Goal: Task Accomplishment & Management: Complete application form

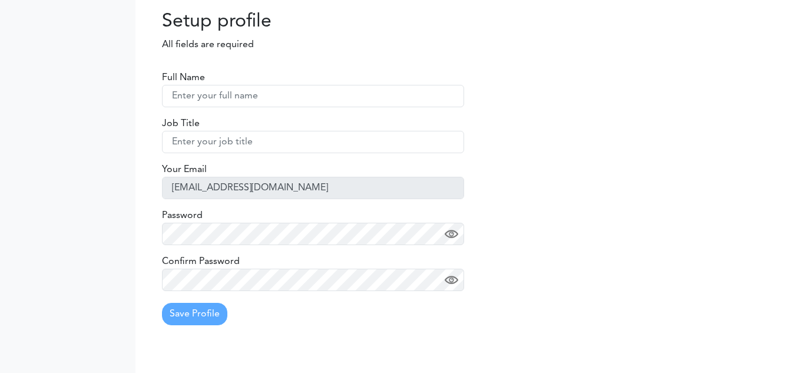
click at [224, 101] on input "text" at bounding box center [313, 96] width 302 height 22
type input "TestUser1"
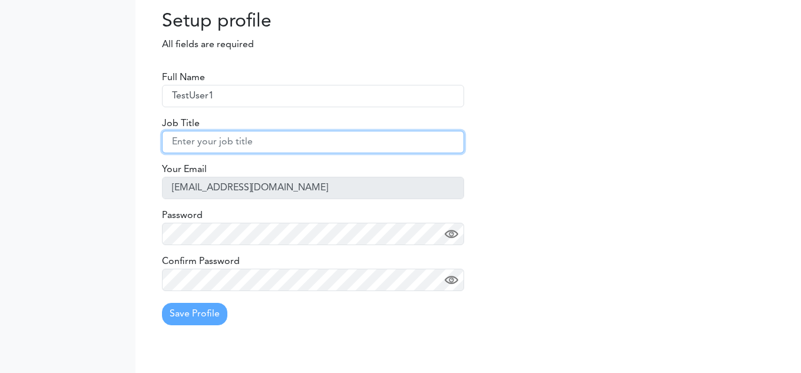
click at [213, 139] on input "text" at bounding box center [313, 142] width 302 height 22
type input "QA"
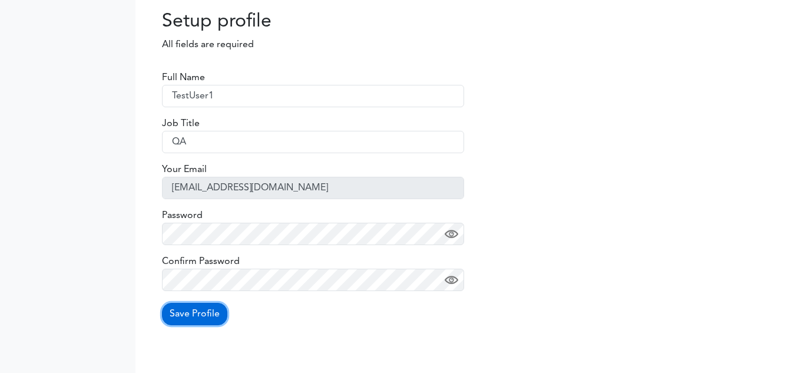
click at [206, 306] on button "Save Profile" at bounding box center [194, 314] width 65 height 22
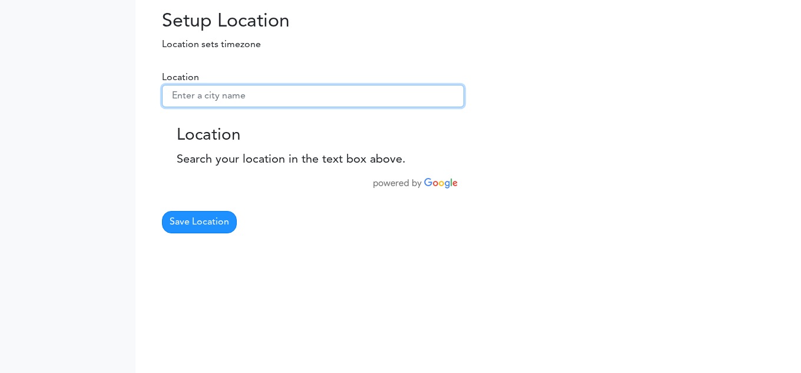
click at [274, 97] on input "text" at bounding box center [313, 96] width 302 height 22
paste input "Halifax, NS (CA)"
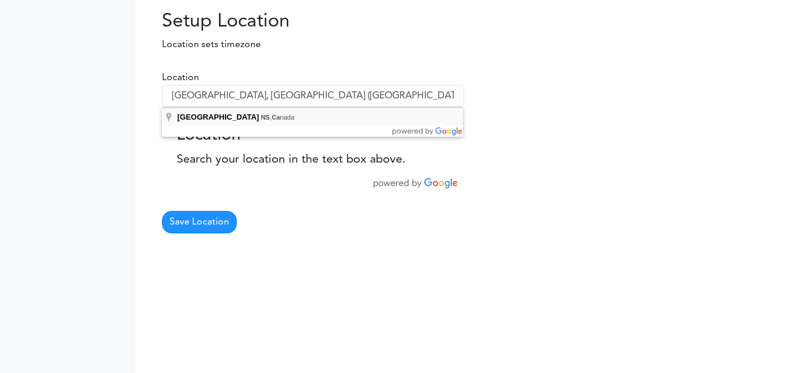
type input "Halifax, NS, Canada"
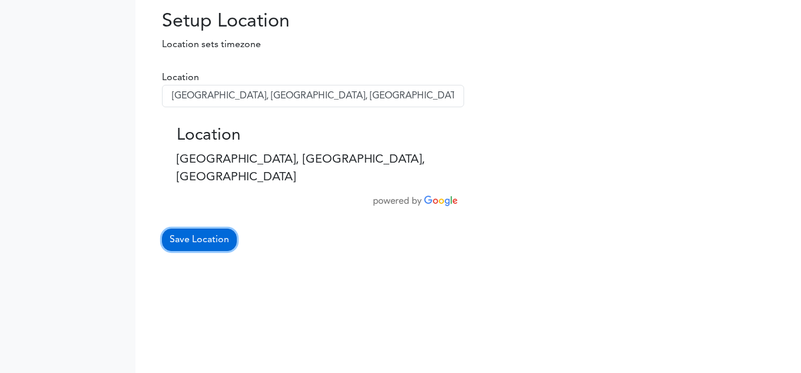
click at [212, 229] on button "Save Location" at bounding box center [199, 240] width 75 height 22
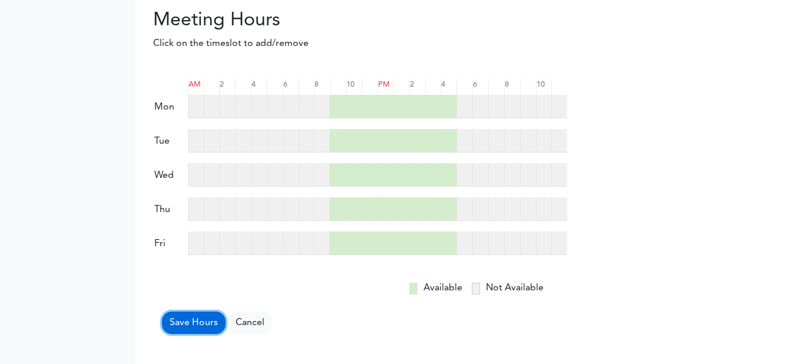
click at [195, 325] on button "Save Hours" at bounding box center [194, 323] width 64 height 22
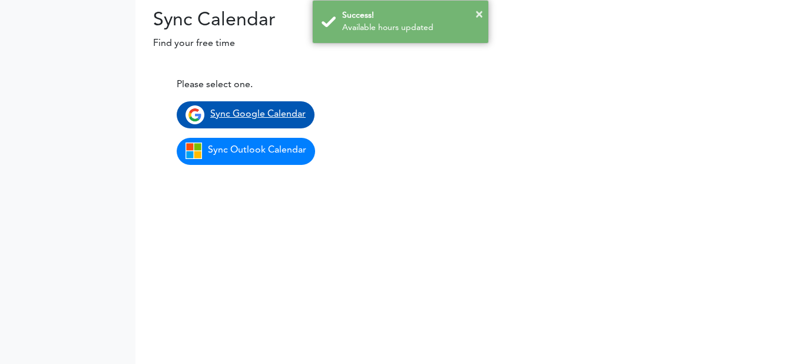
click at [243, 115] on span "Sync Google Calendar" at bounding box center [257, 114] width 95 height 9
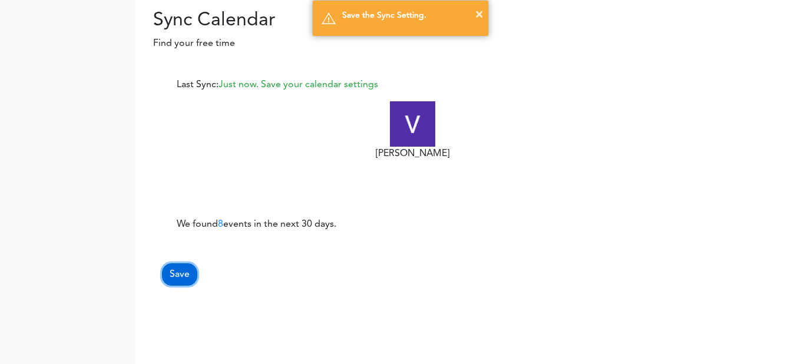
click at [178, 276] on button "Save" at bounding box center [179, 274] width 35 height 22
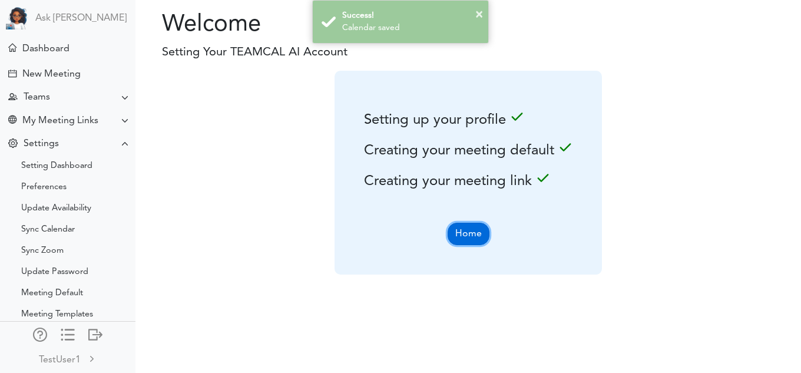
click at [471, 229] on button "Home" at bounding box center [469, 234] width 42 height 22
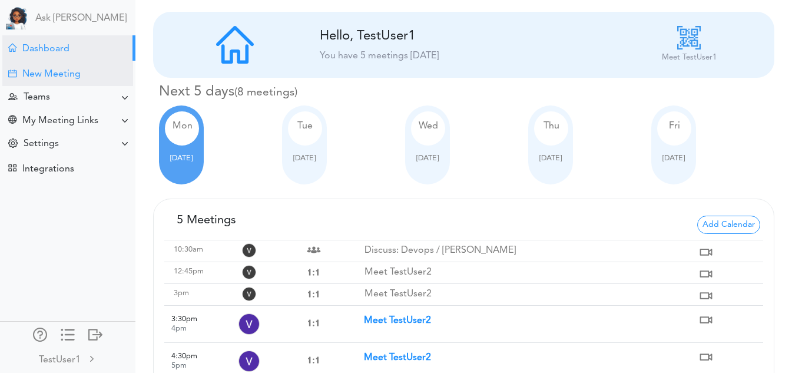
click at [75, 82] on div "New Meeting" at bounding box center [67, 73] width 131 height 25
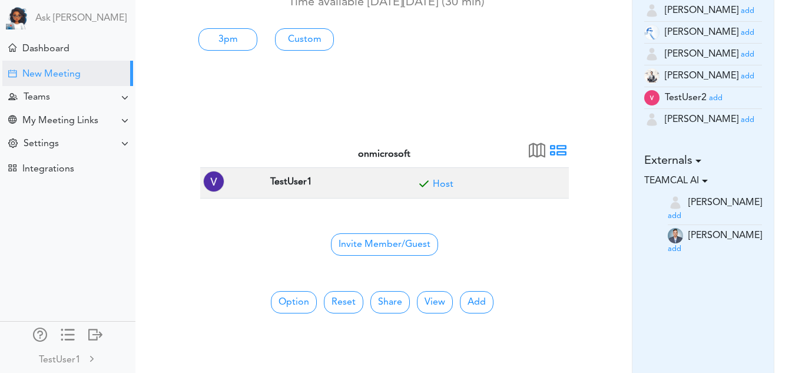
scroll to position [165, 0]
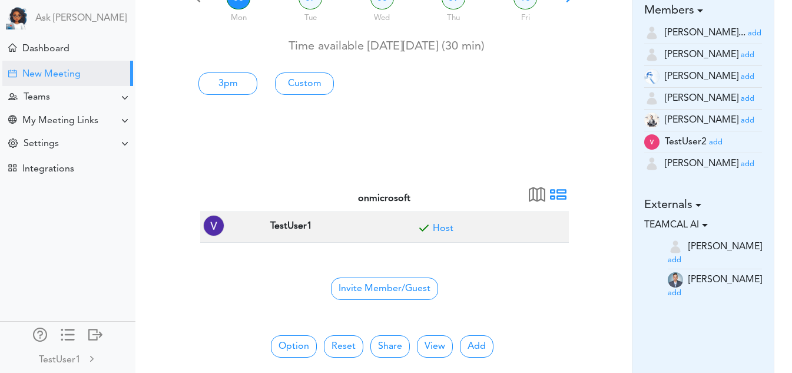
scroll to position [118, 0]
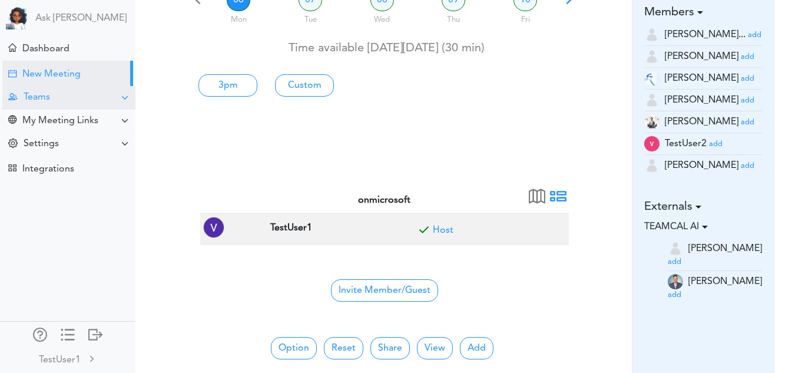
click at [78, 107] on div "Teams" at bounding box center [68, 97] width 133 height 23
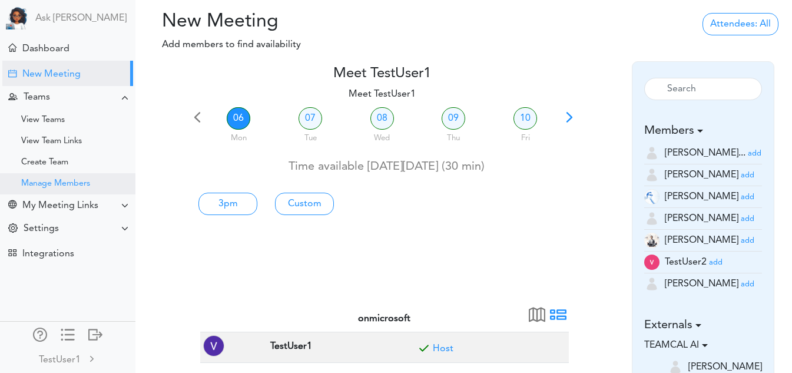
click at [69, 176] on div "Manage Members" at bounding box center [67, 183] width 135 height 21
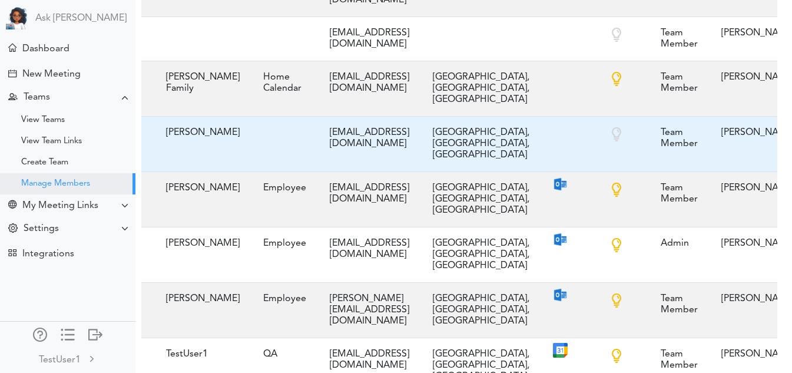
scroll to position [0, 53]
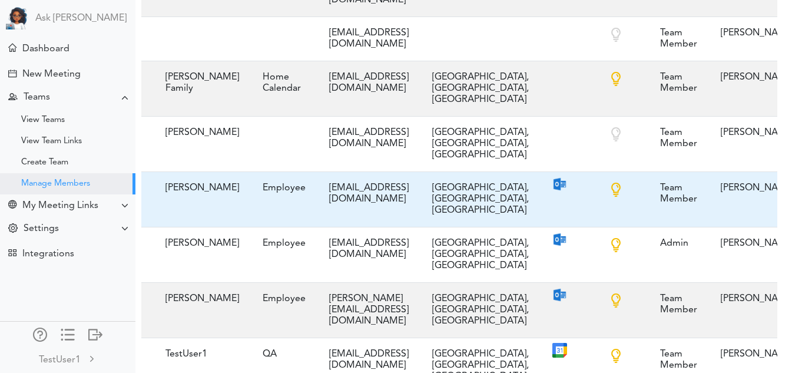
click at [403, 171] on td "raj@teamcaladi.onmicrosoft.com" at bounding box center [368, 198] width 103 height 55
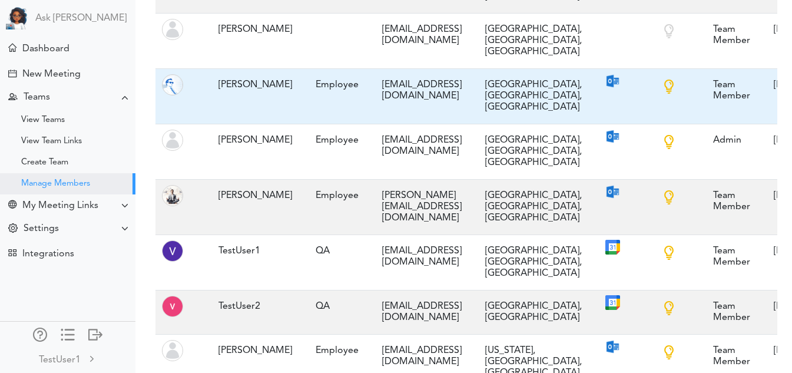
scroll to position [384, 0]
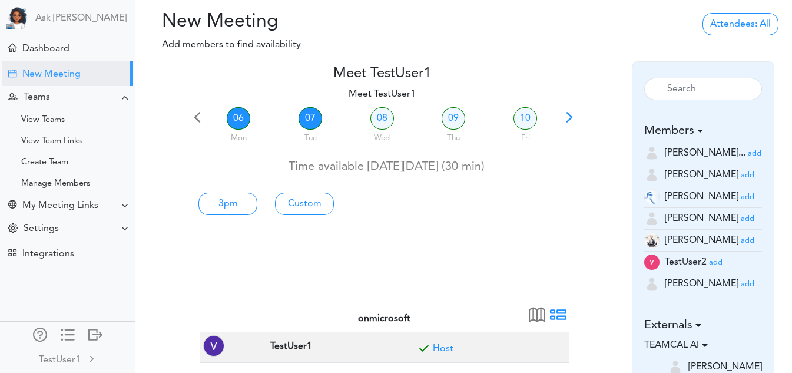
click at [300, 114] on link "07" at bounding box center [311, 118] width 24 height 22
